Goal: Task Accomplishment & Management: Manage account settings

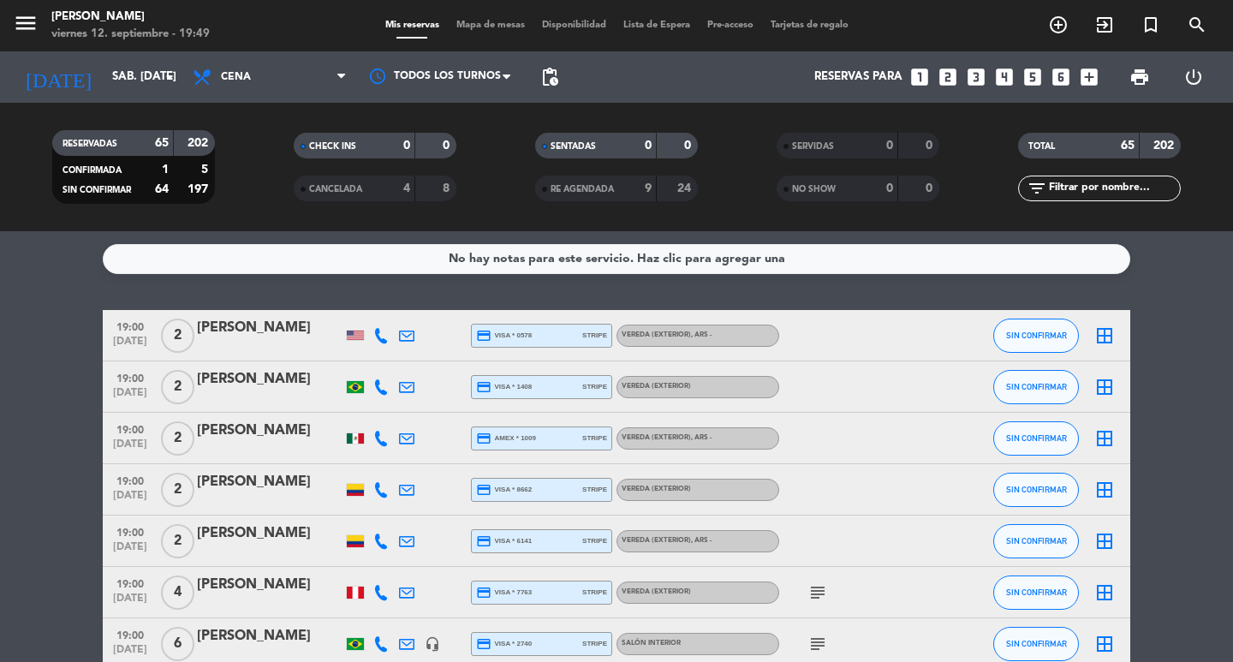
click at [570, 86] on div "Reservas para looks_one looks_two looks_3 looks_4 looks_5 looks_6 add_box" at bounding box center [836, 76] width 539 height 51
click at [547, 87] on span "pending_actions" at bounding box center [549, 77] width 34 height 34
click at [550, 82] on span "pending_actions" at bounding box center [549, 77] width 21 height 21
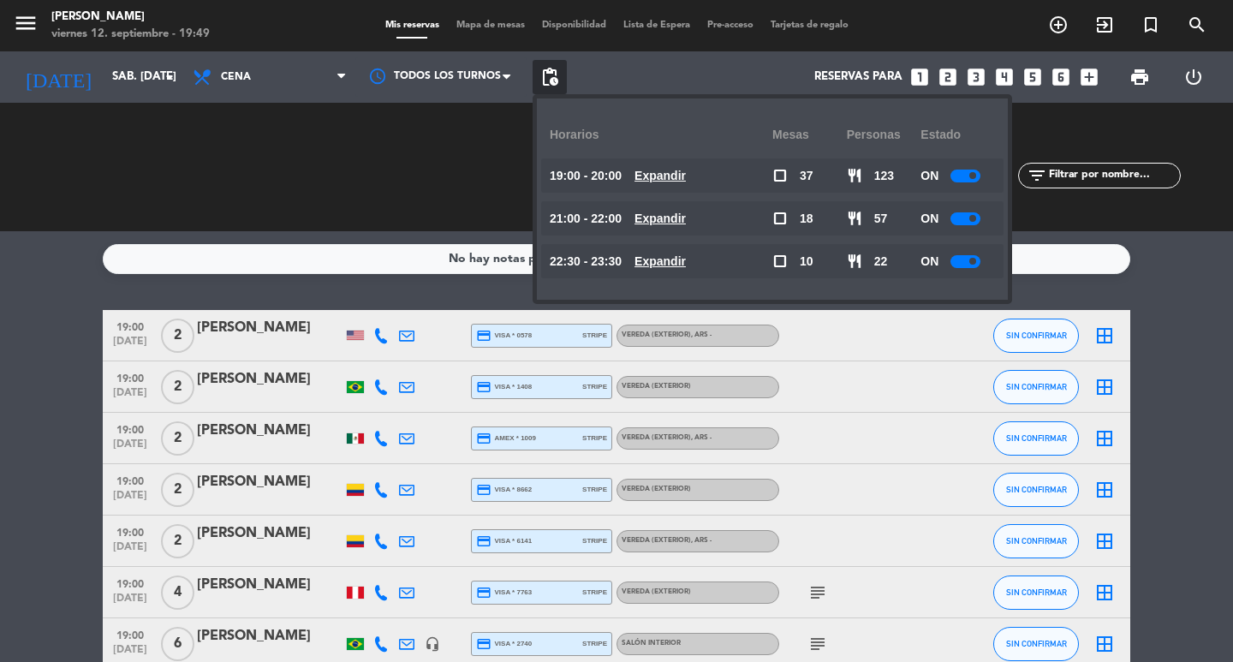
click at [686, 180] on u "Expandir" at bounding box center [659, 176] width 51 height 14
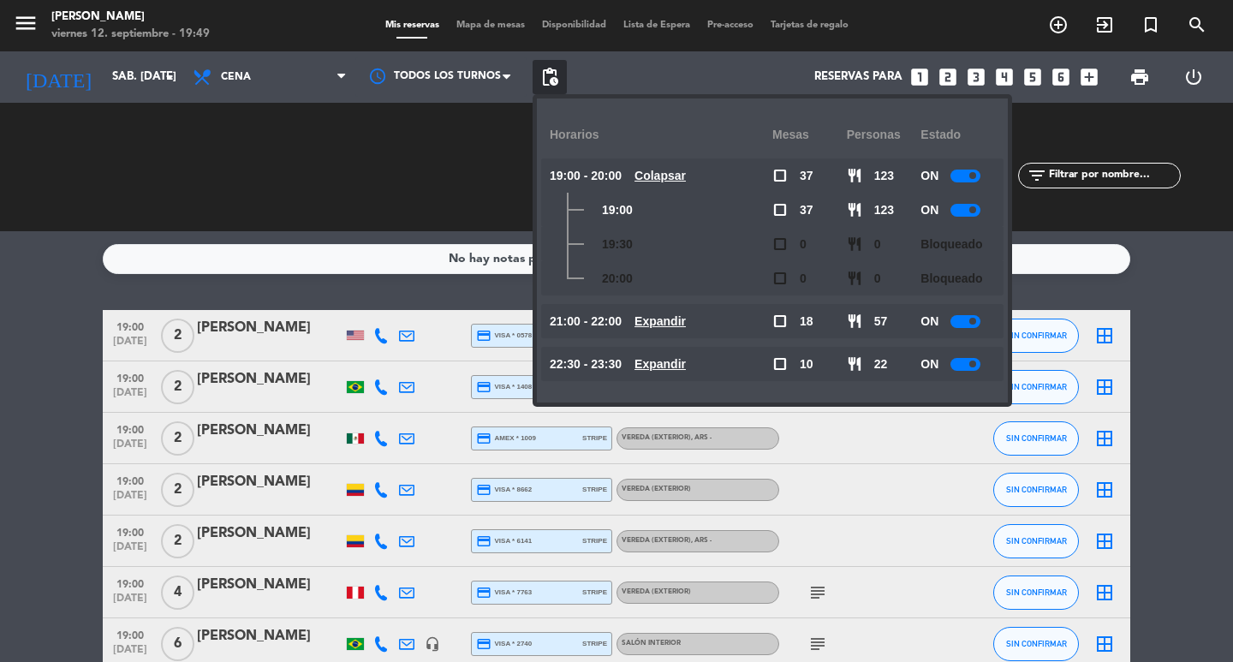
click at [686, 180] on u "Colapsar" at bounding box center [659, 176] width 51 height 14
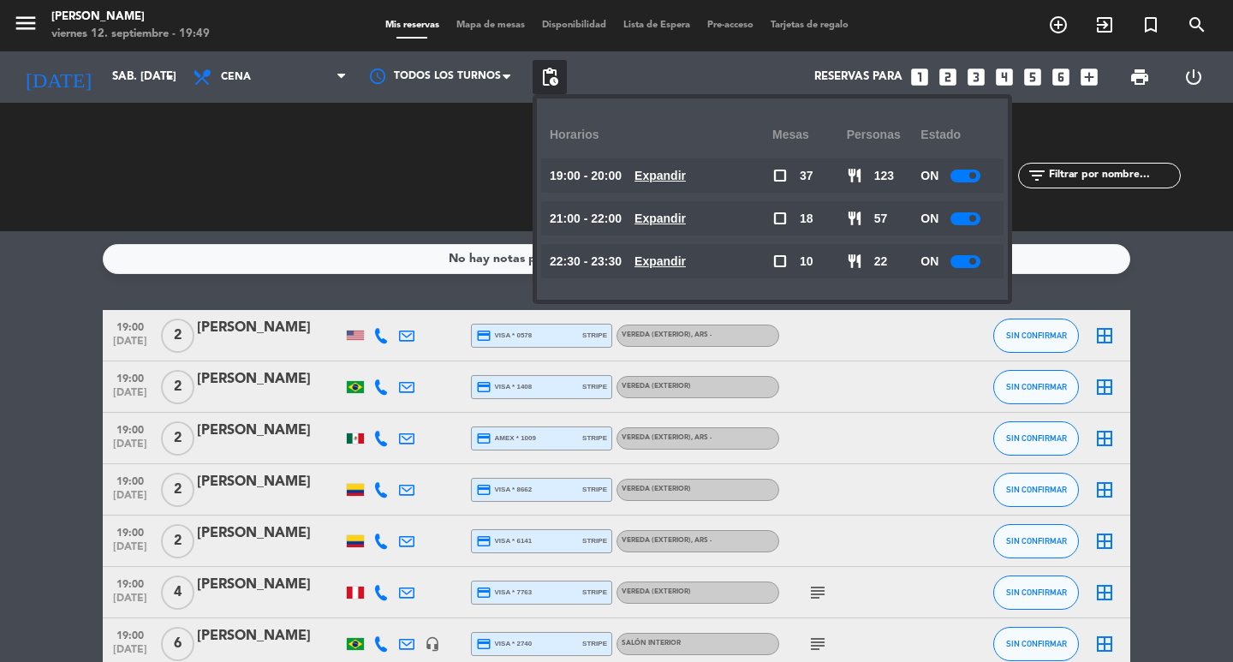
click at [378, 296] on div "No hay notas para este servicio. Haz clic para agregar una 19:00 [DATE] 2 [PERS…" at bounding box center [616, 446] width 1233 height 431
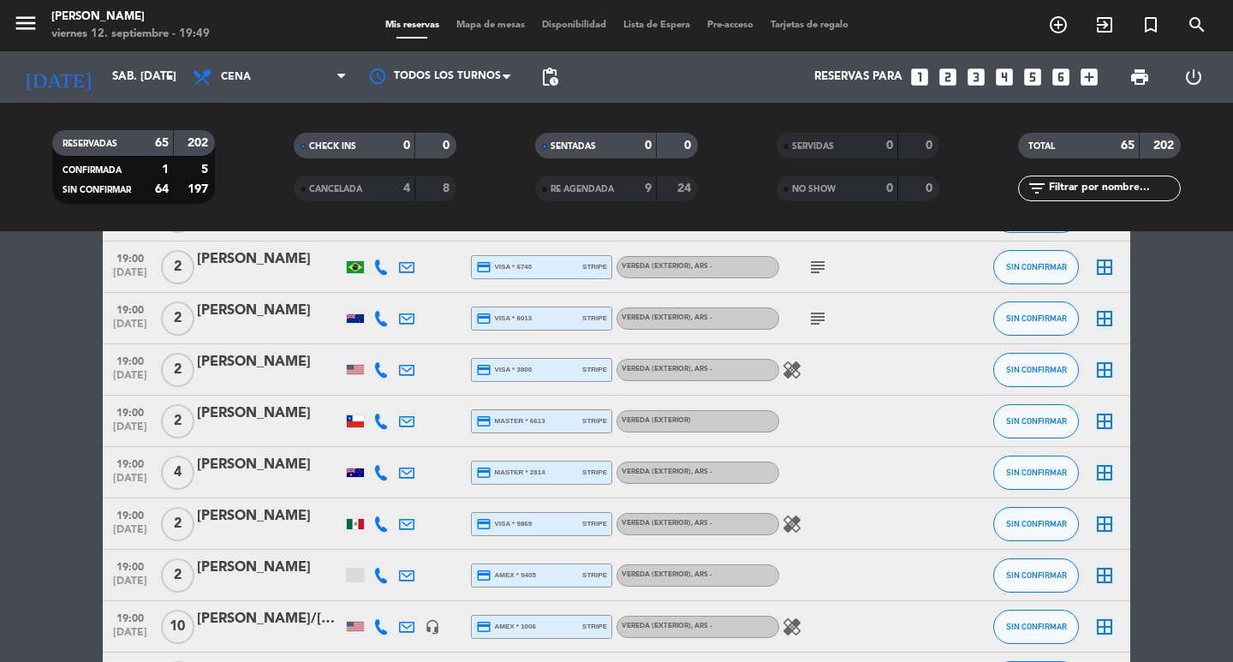
scroll to position [599, 0]
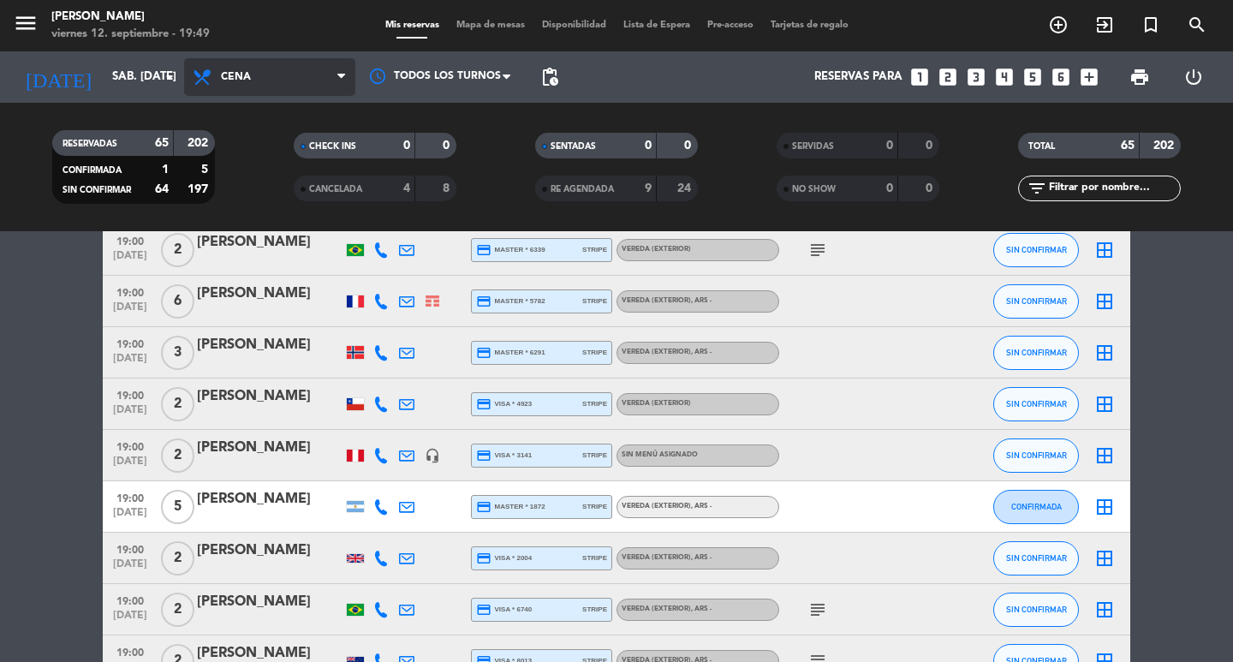
click at [311, 62] on span "Cena" at bounding box center [269, 77] width 171 height 38
click at [329, 146] on div "menu [PERSON_NAME] 12. septiembre - 19:49 Mis reservas Mapa de mesas Disponibil…" at bounding box center [616, 115] width 1233 height 231
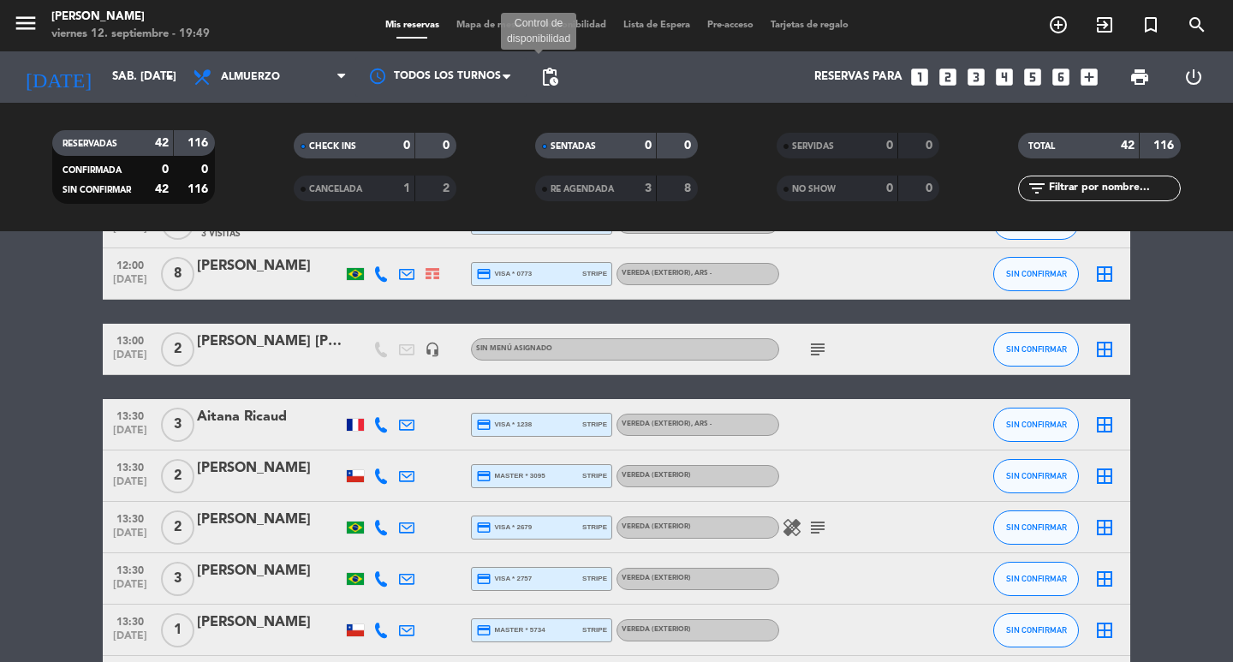
drag, startPoint x: 559, startPoint y: 76, endPoint x: 567, endPoint y: 63, distance: 15.4
click at [563, 73] on span "pending_actions Control de disponibilidad" at bounding box center [549, 77] width 34 height 34
click at [550, 75] on span "pending_actions" at bounding box center [549, 77] width 21 height 21
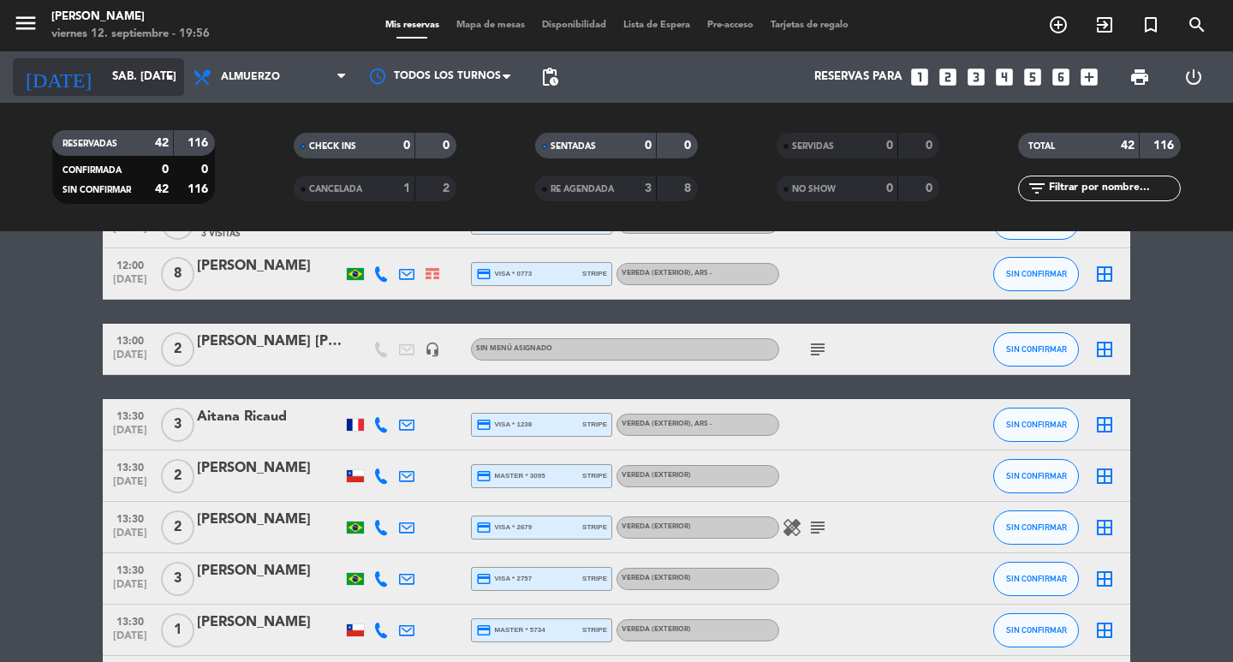
click at [146, 74] on input "sáb. [DATE]" at bounding box center [179, 77] width 151 height 31
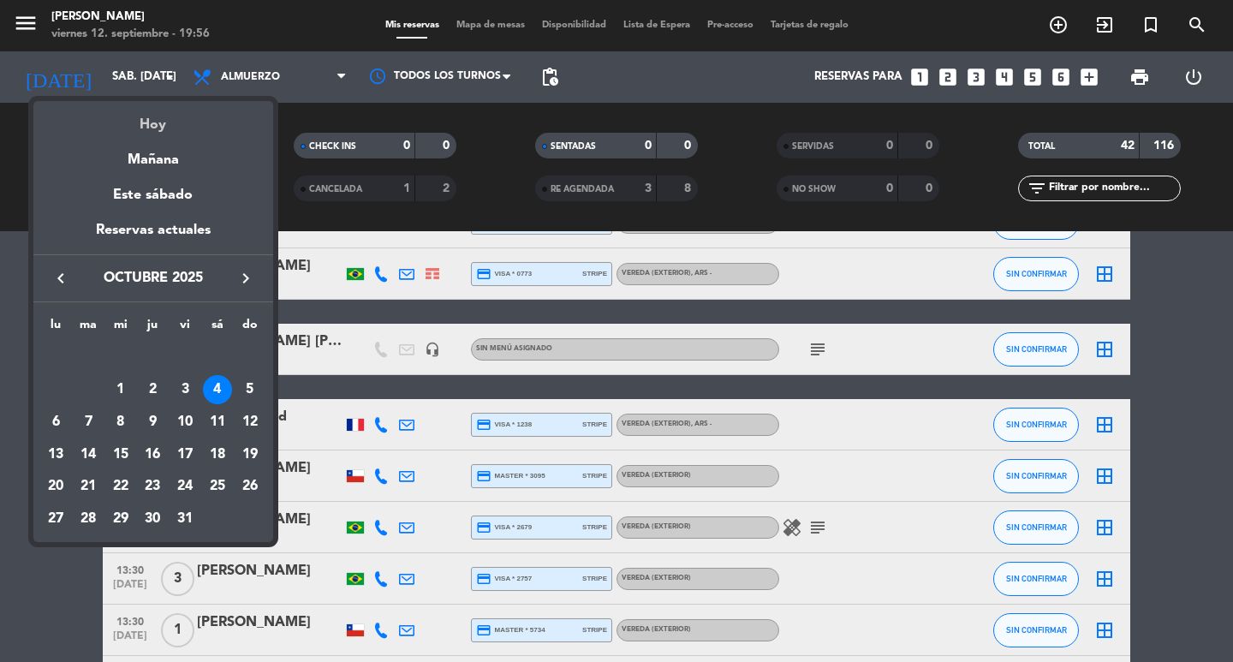
click at [161, 106] on div "Hoy" at bounding box center [153, 118] width 240 height 35
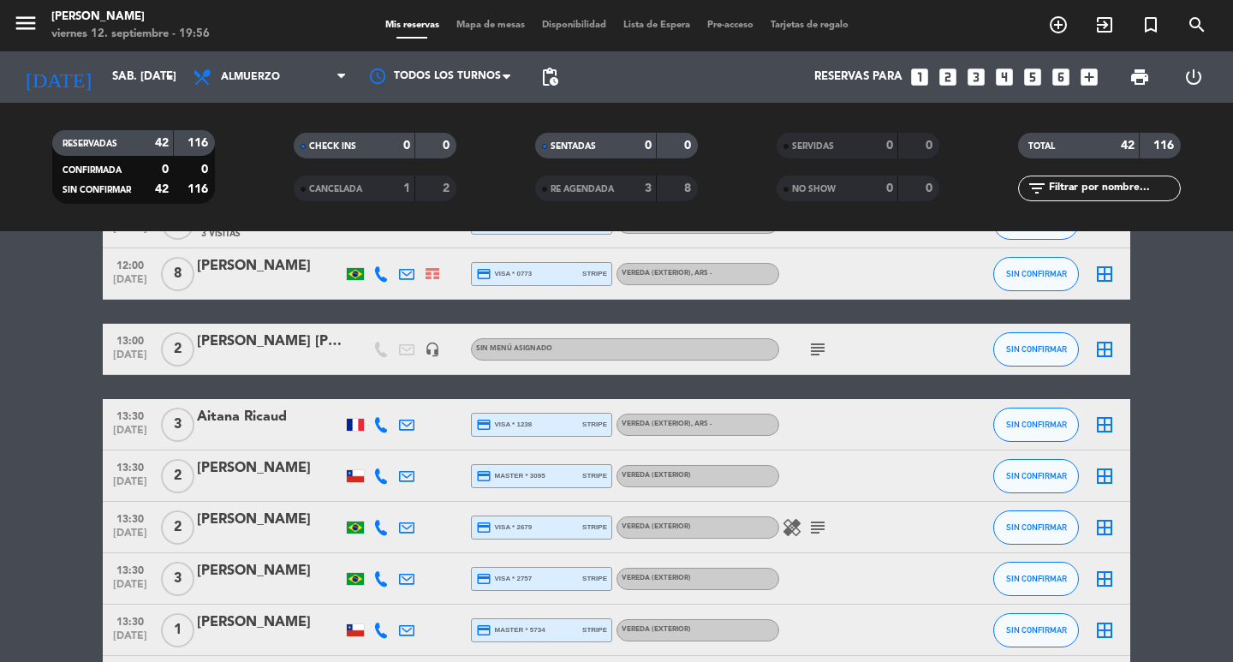
type input "vie. [DATE]"
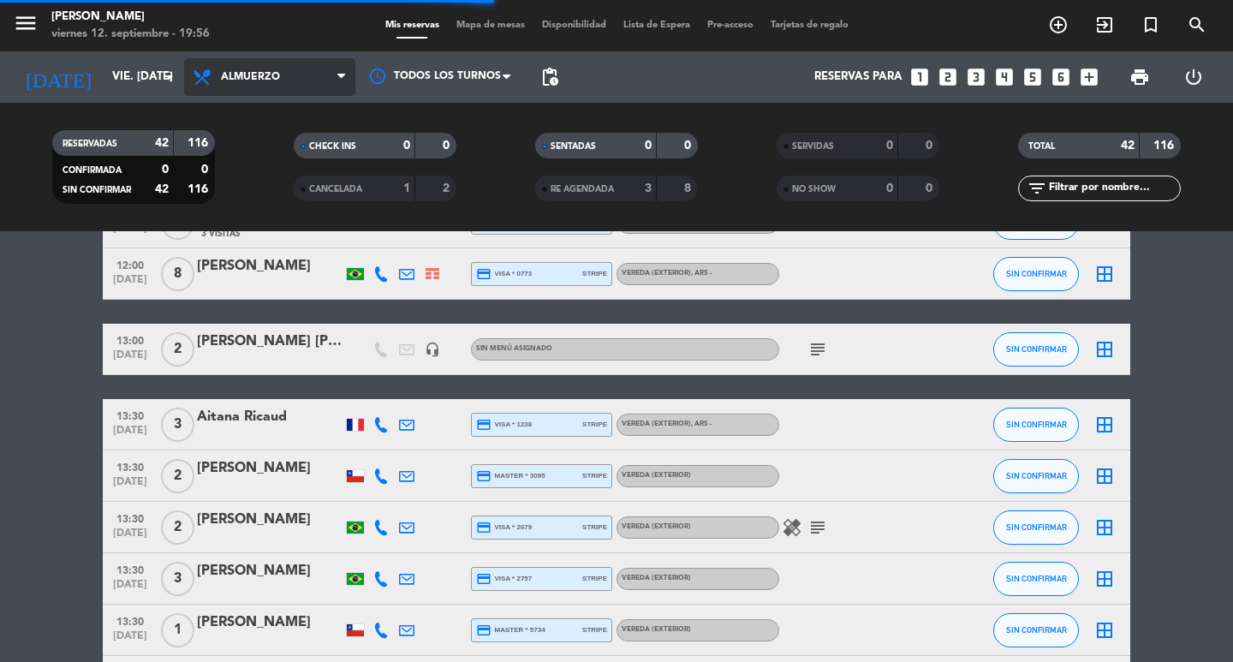
click at [312, 78] on span "Almuerzo" at bounding box center [269, 77] width 171 height 38
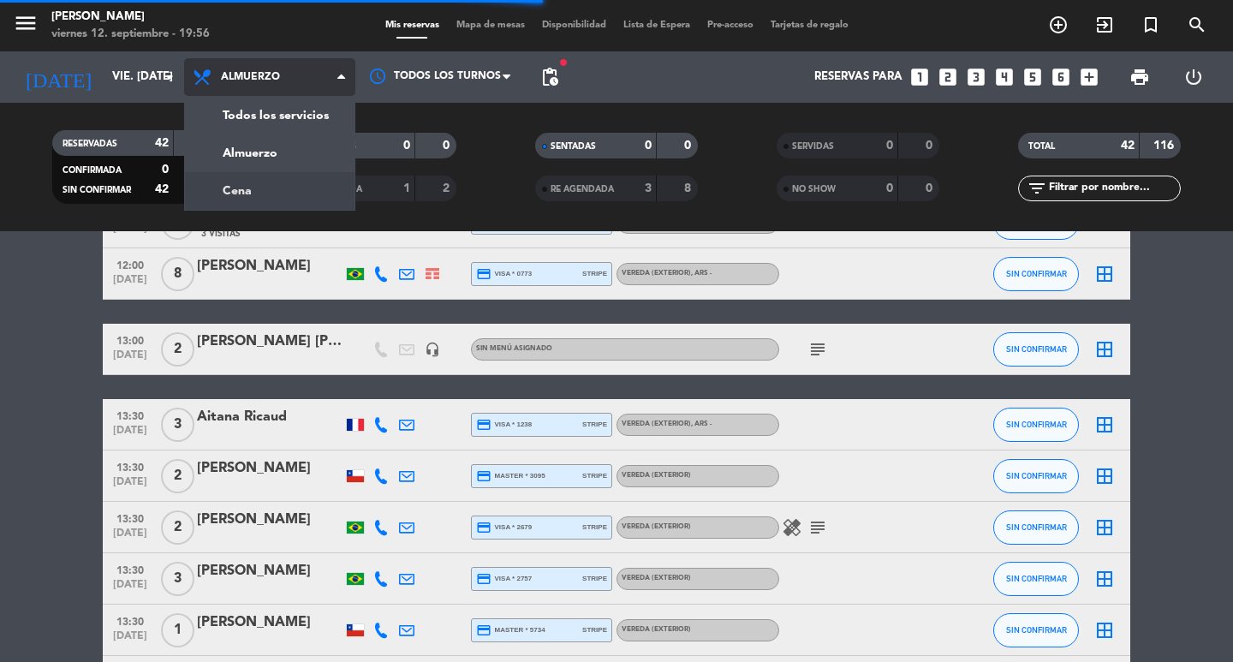
click at [217, 187] on div "menu [PERSON_NAME] 12. septiembre - 19:56 Mis reservas Mapa de mesas Disponibil…" at bounding box center [616, 115] width 1233 height 231
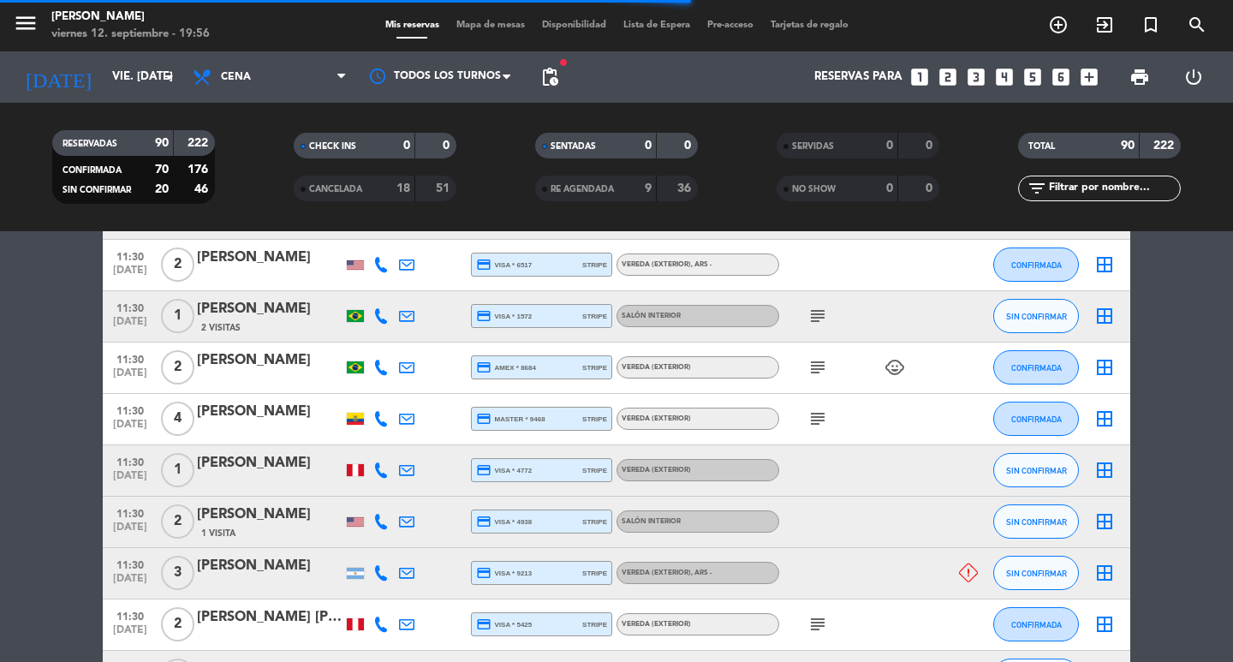
scroll to position [671, 0]
